Goal: Information Seeking & Learning: Learn about a topic

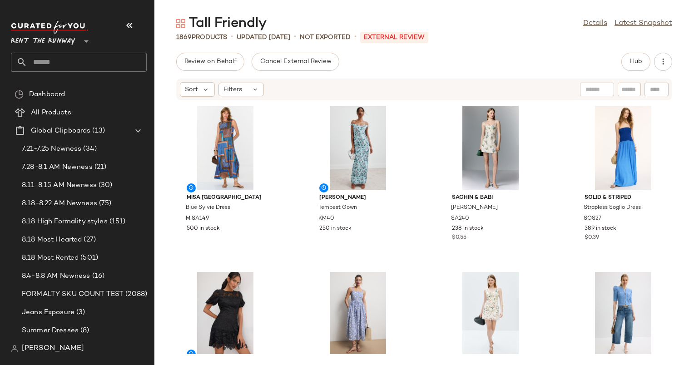
click at [490, 47] on div "Tall Friendly Details Latest Snapshot 1869 Products • updated [DATE] • Not Expo…" at bounding box center [423, 190] width 539 height 350
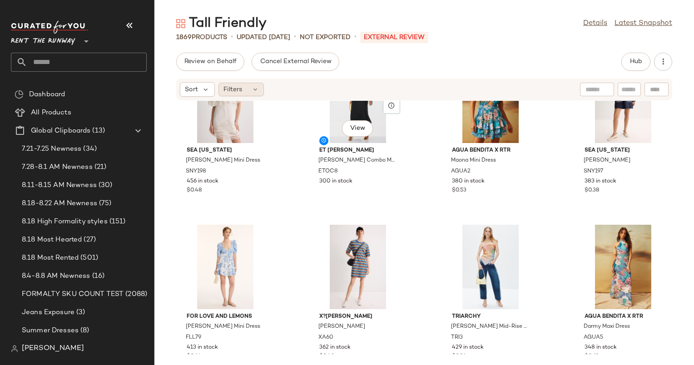
scroll to position [719, 0]
click at [242, 89] on div "Filters" at bounding box center [240, 90] width 45 height 14
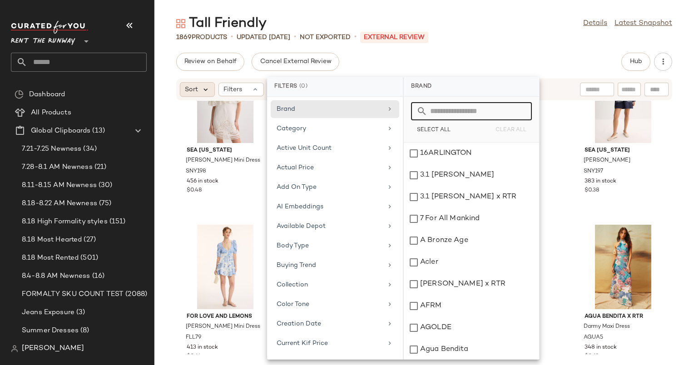
click at [203, 89] on icon at bounding box center [206, 89] width 8 height 8
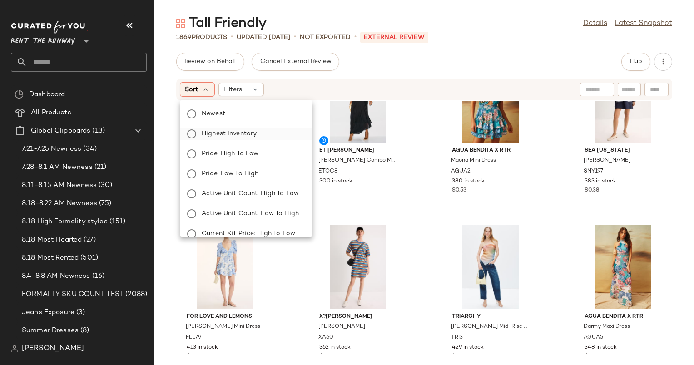
click at [253, 138] on label "Highest Inventory" at bounding box center [251, 134] width 107 height 13
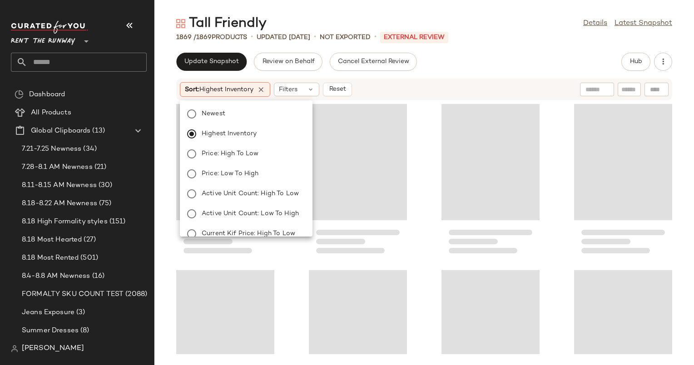
click at [453, 73] on div "Update Snapshot Review on Behalf Cancel External Review Hub Sort: Highest Inven…" at bounding box center [423, 209] width 539 height 312
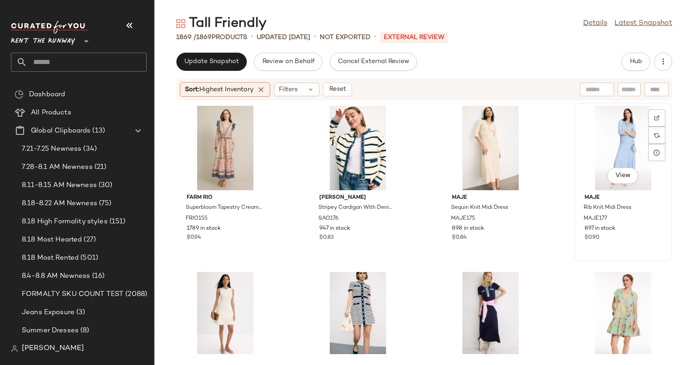
click at [603, 148] on div "View" at bounding box center [623, 148] width 92 height 84
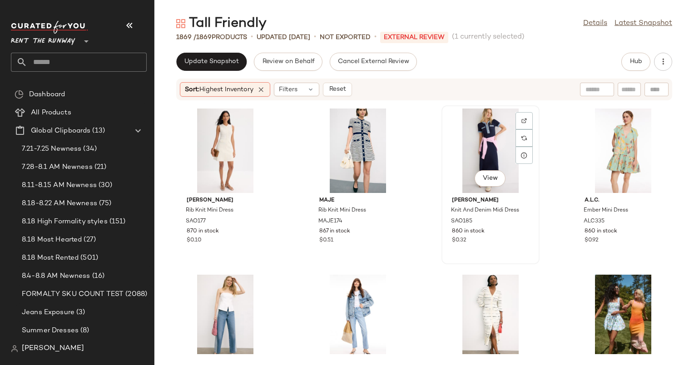
scroll to position [171, 0]
click at [488, 129] on div "View" at bounding box center [490, 150] width 92 height 84
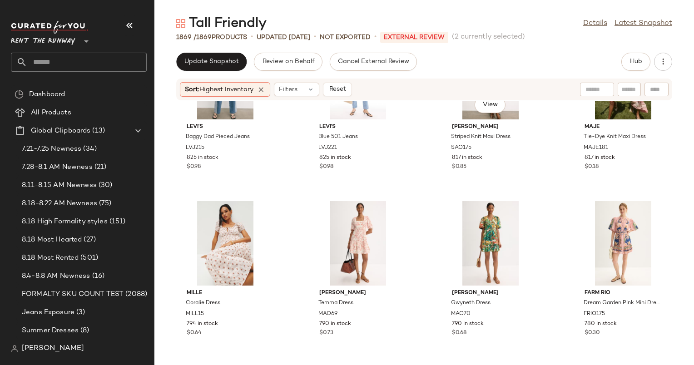
scroll to position [214, 0]
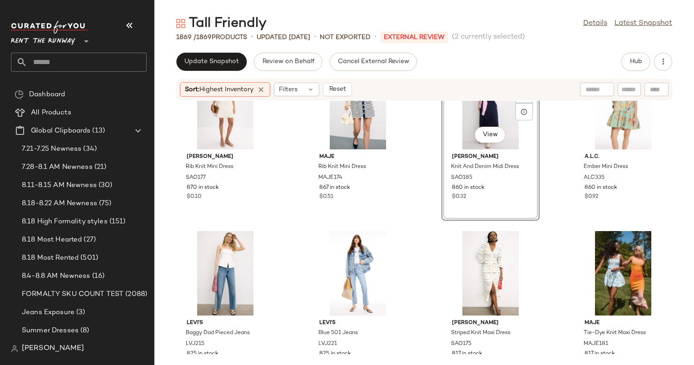
click at [464, 117] on div "SET View" at bounding box center [490, 107] width 92 height 84
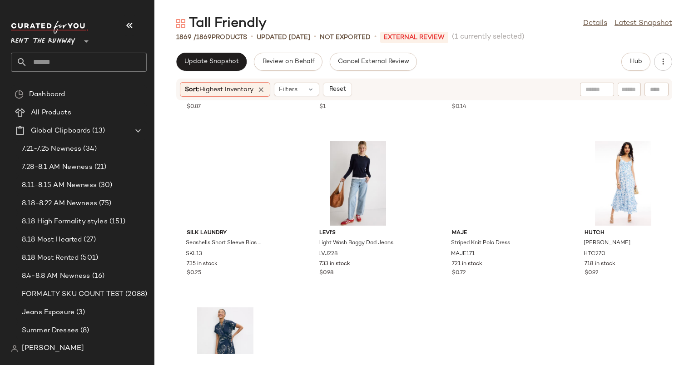
scroll to position [1033, 0]
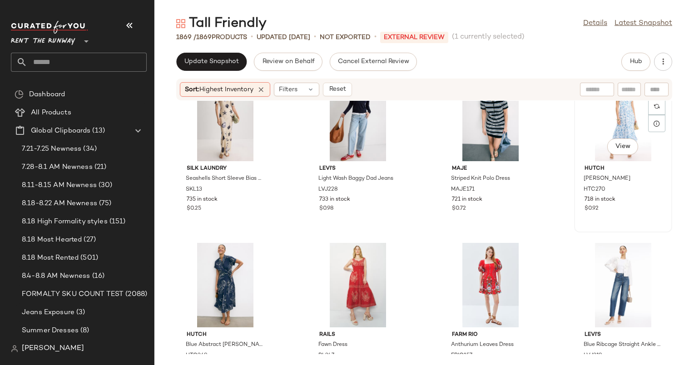
click at [601, 120] on div "View" at bounding box center [623, 119] width 92 height 84
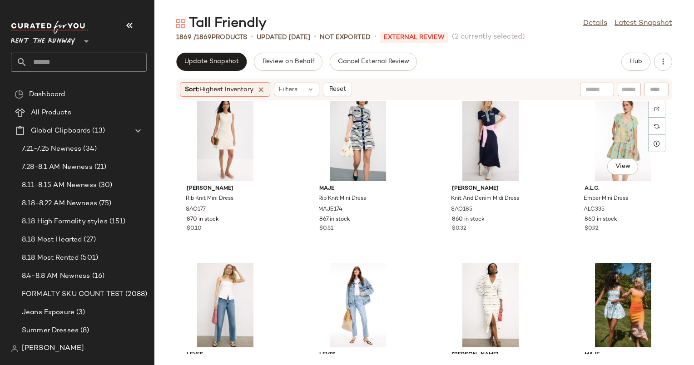
scroll to position [64, 0]
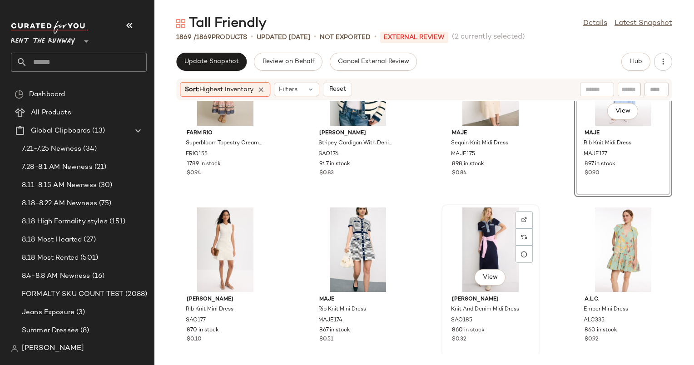
click at [458, 230] on div "View" at bounding box center [490, 249] width 92 height 84
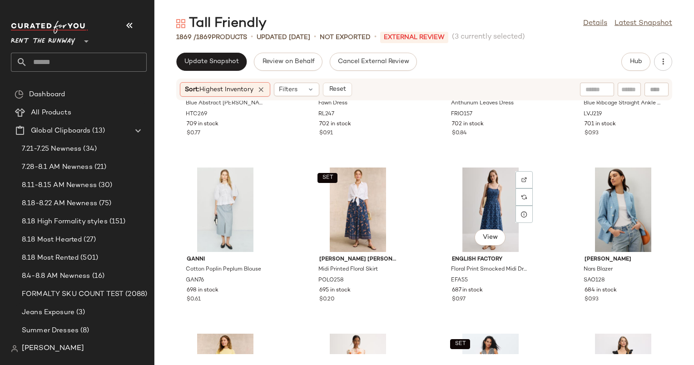
scroll to position [1131, 0]
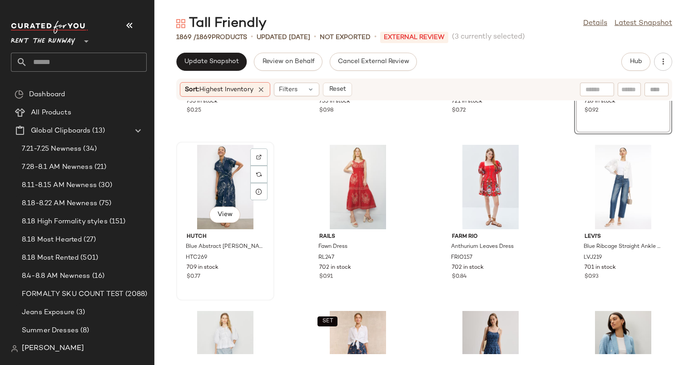
click at [224, 180] on div "View" at bounding box center [225, 187] width 92 height 84
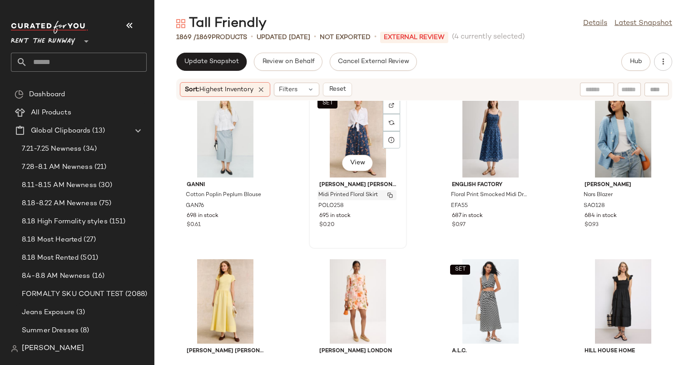
scroll to position [1323, 0]
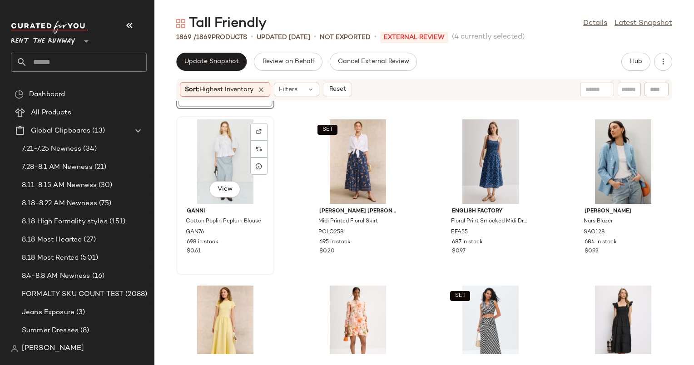
click at [235, 153] on div "View" at bounding box center [225, 161] width 92 height 84
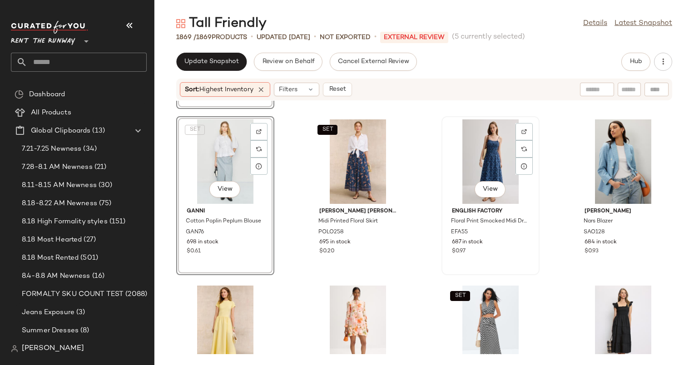
click at [484, 151] on div "View" at bounding box center [490, 161] width 92 height 84
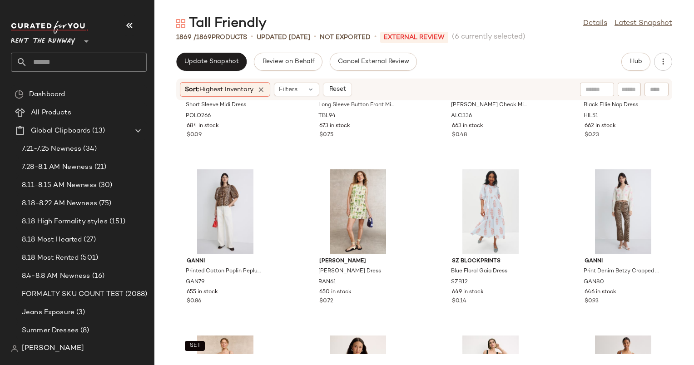
scroll to position [1628, 0]
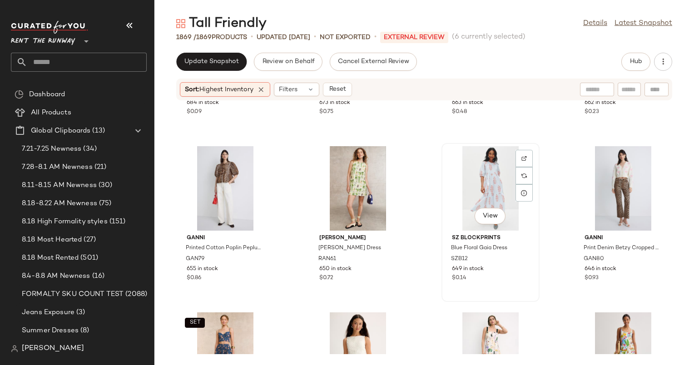
click at [478, 177] on div "View" at bounding box center [490, 188] width 92 height 84
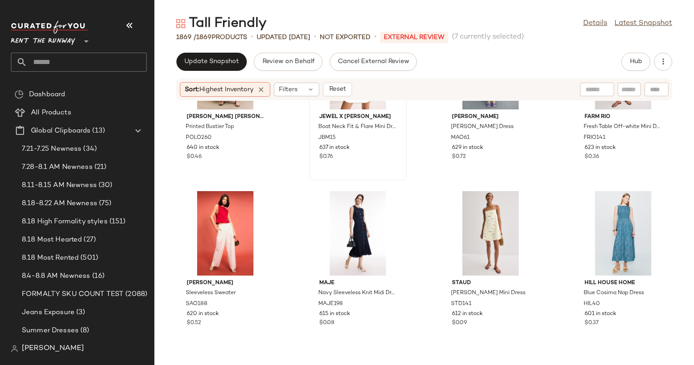
scroll to position [1858, 0]
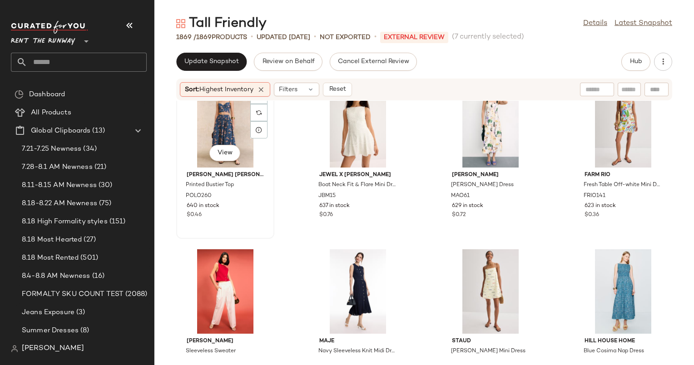
click at [206, 133] on div "SET View" at bounding box center [225, 125] width 92 height 84
click at [341, 128] on div "View" at bounding box center [358, 125] width 92 height 84
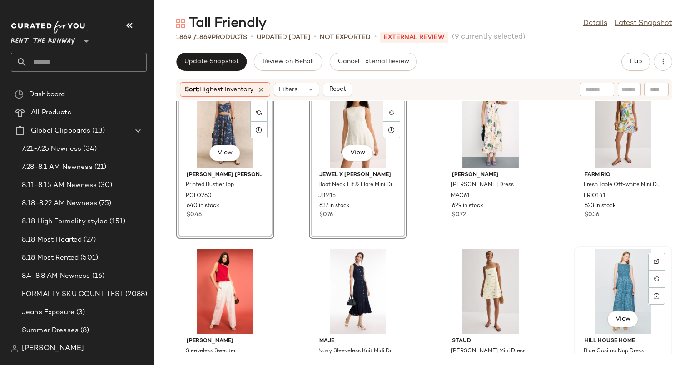
click at [637, 265] on div "View" at bounding box center [623, 291] width 92 height 84
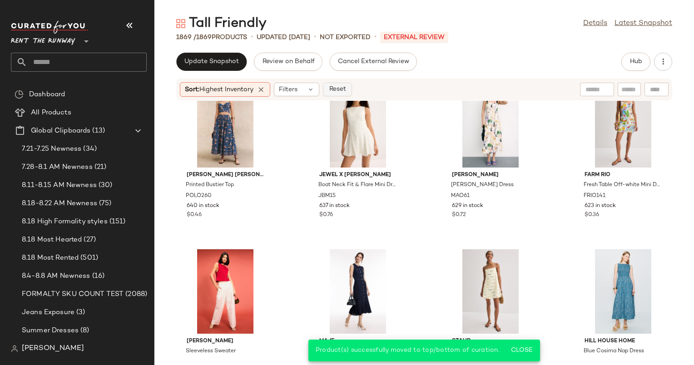
click at [333, 84] on button "Reset" at bounding box center [337, 90] width 29 height 14
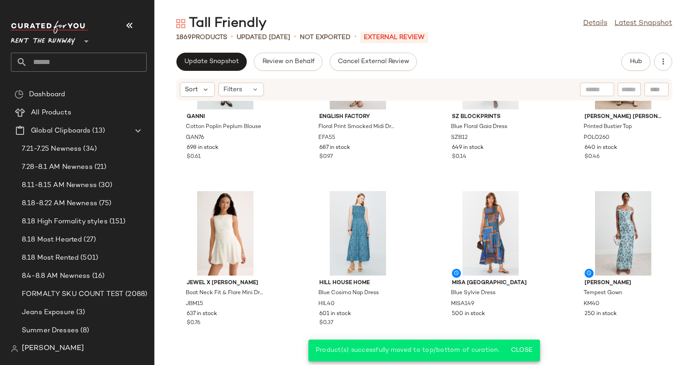
scroll to position [303, 0]
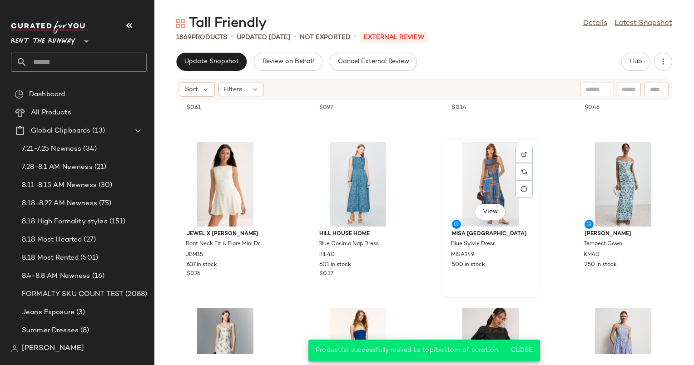
click at [447, 187] on div "View" at bounding box center [490, 184] width 92 height 84
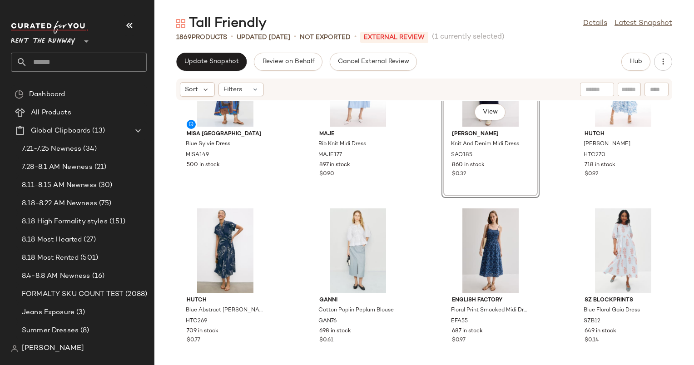
scroll to position [65, 0]
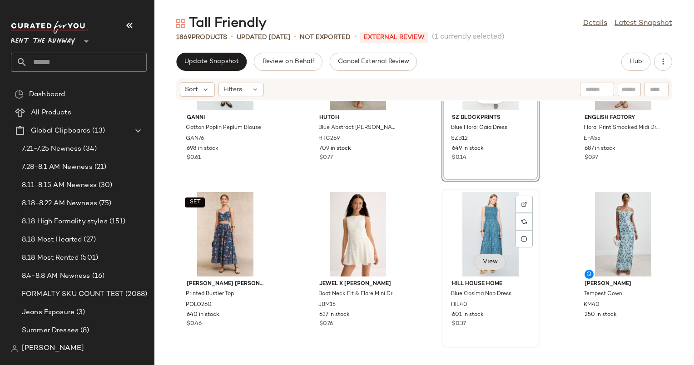
scroll to position [311, 0]
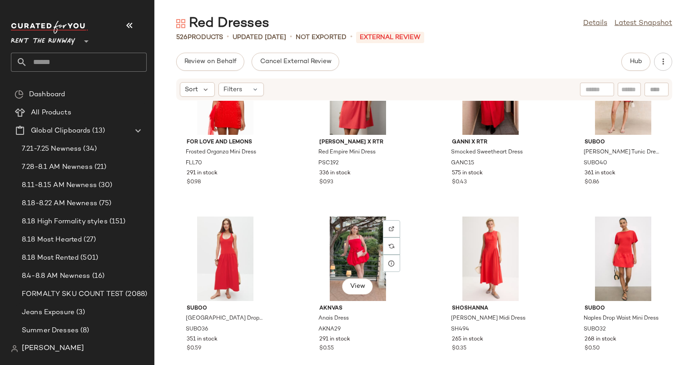
scroll to position [561, 0]
click at [197, 80] on div "Sort Filters" at bounding box center [424, 90] width 496 height 22
click at [209, 94] on div "Sort" at bounding box center [197, 89] width 35 height 15
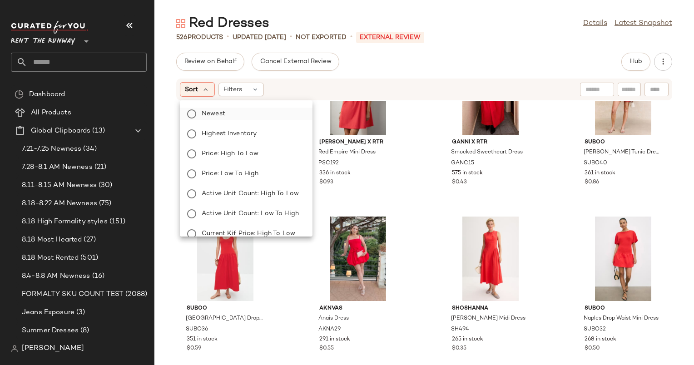
click at [232, 111] on label "Newest" at bounding box center [251, 114] width 107 height 13
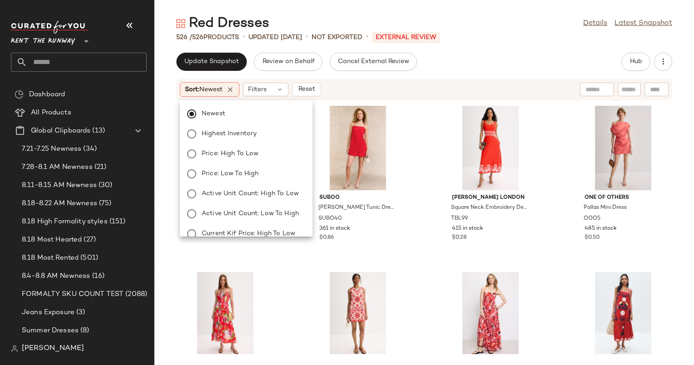
click at [372, 98] on div "Sort: Newest Filters Reset" at bounding box center [424, 90] width 496 height 22
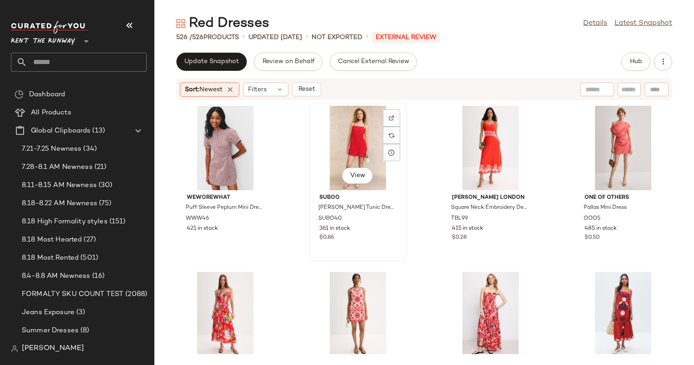
click at [346, 119] on div "View" at bounding box center [358, 148] width 92 height 84
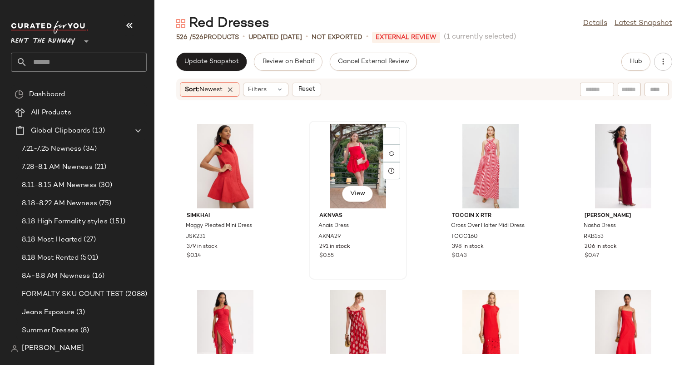
scroll to position [321, 0]
click at [218, 148] on div "View" at bounding box center [225, 166] width 92 height 84
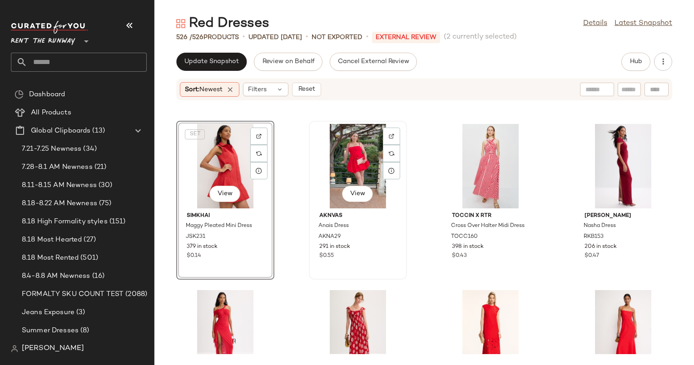
click at [377, 205] on div "View" at bounding box center [358, 166] width 92 height 84
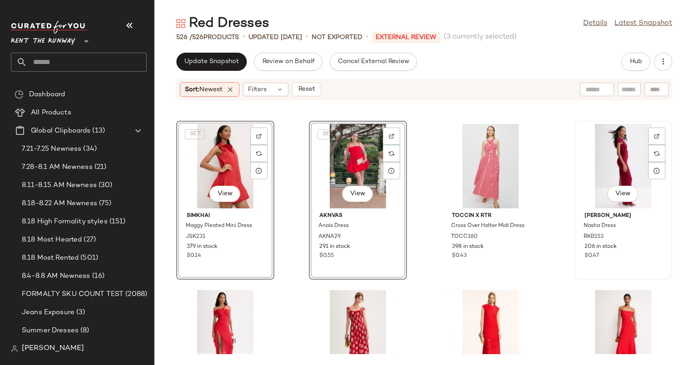
click at [609, 171] on div "View" at bounding box center [623, 166] width 92 height 84
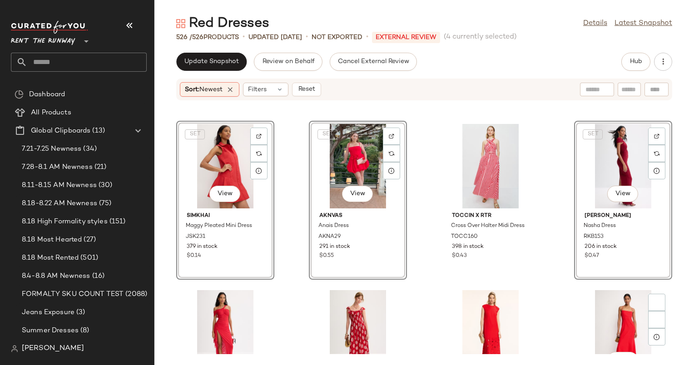
scroll to position [462, 0]
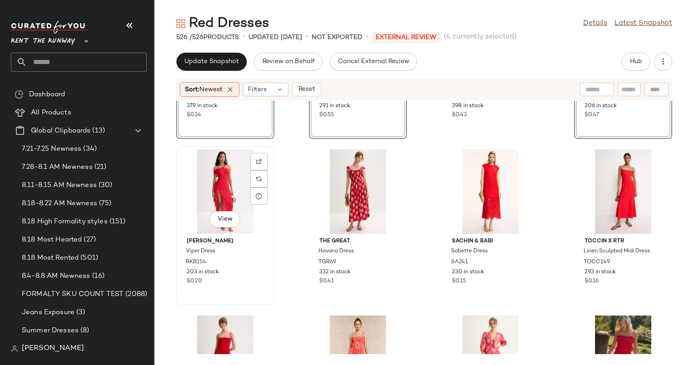
click at [219, 173] on div "View" at bounding box center [225, 191] width 92 height 84
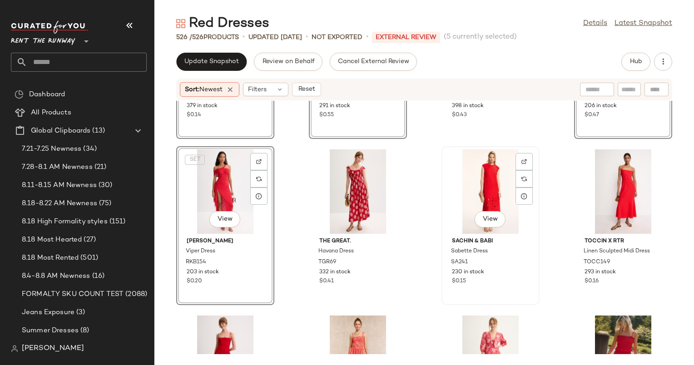
click at [479, 187] on div "View" at bounding box center [490, 191] width 92 height 84
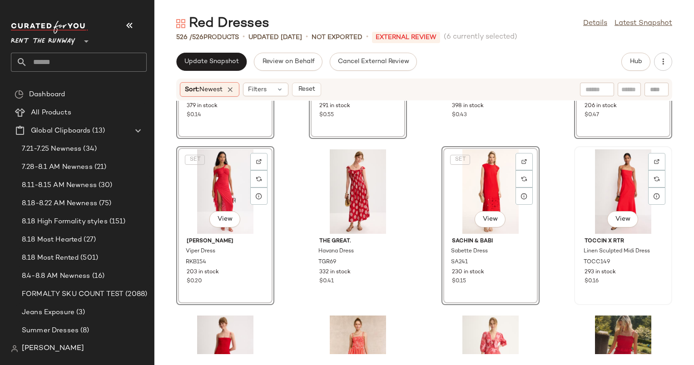
click at [634, 180] on div "View" at bounding box center [623, 191] width 92 height 84
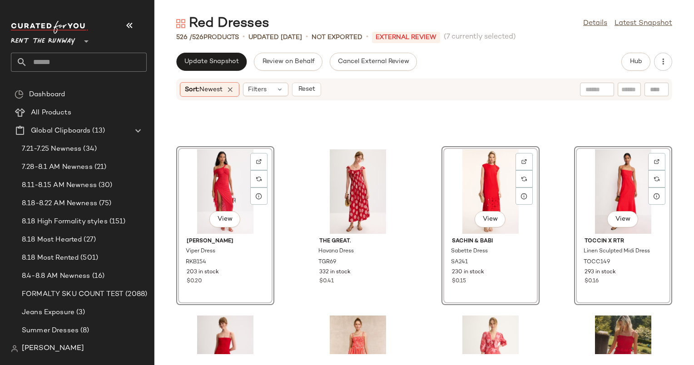
scroll to position [599, 0]
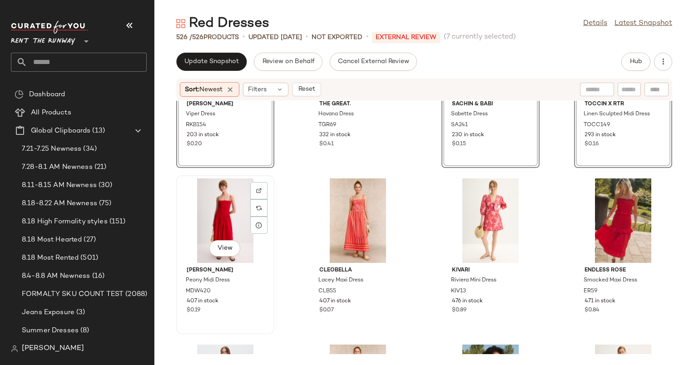
click at [212, 203] on div "View" at bounding box center [225, 220] width 92 height 84
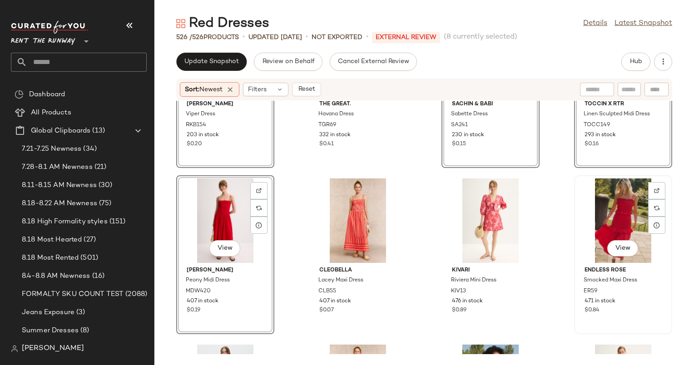
click at [600, 198] on div "View" at bounding box center [623, 220] width 92 height 84
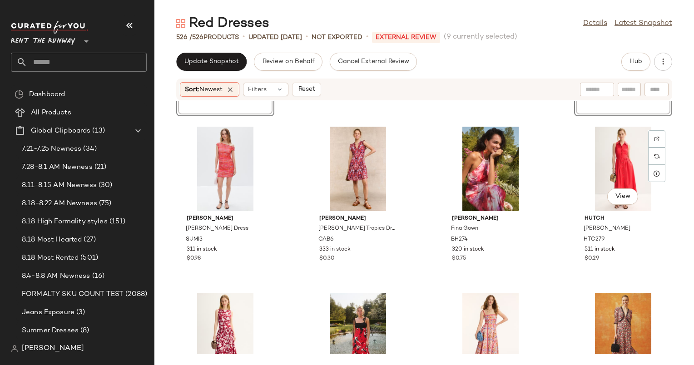
scroll to position [821, 0]
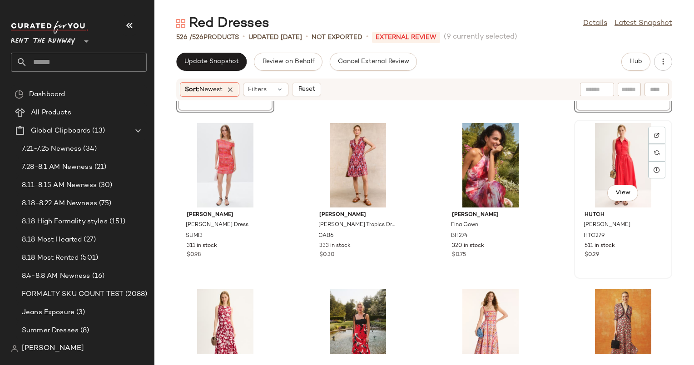
click at [633, 151] on div "View" at bounding box center [623, 165] width 92 height 84
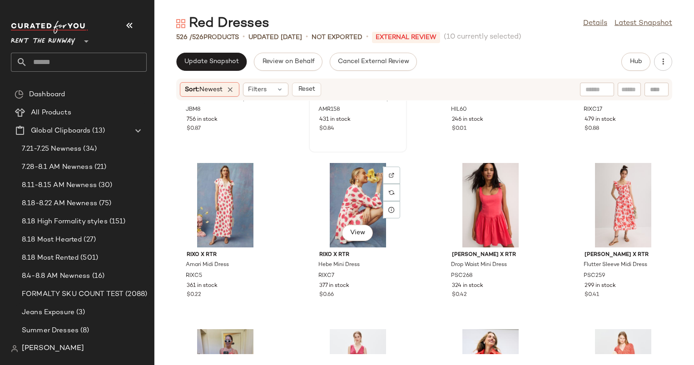
scroll to position [1284, 0]
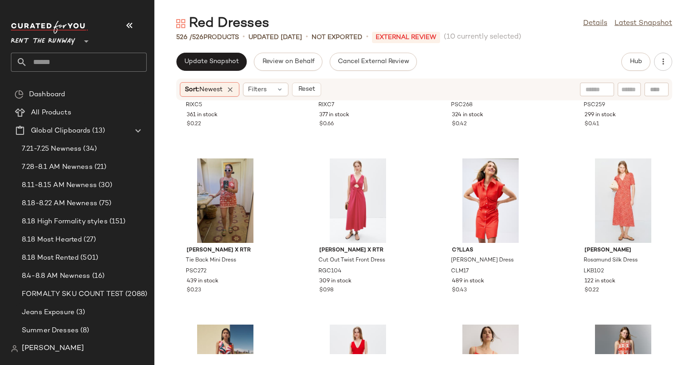
click at [498, 58] on div "Update Snapshot Review on Behalf Cancel External Review Hub" at bounding box center [424, 62] width 496 height 18
click at [529, 82] on div "Sort: Newest Filters Reset" at bounding box center [365, 89] width 370 height 15
